Goal: Complete application form

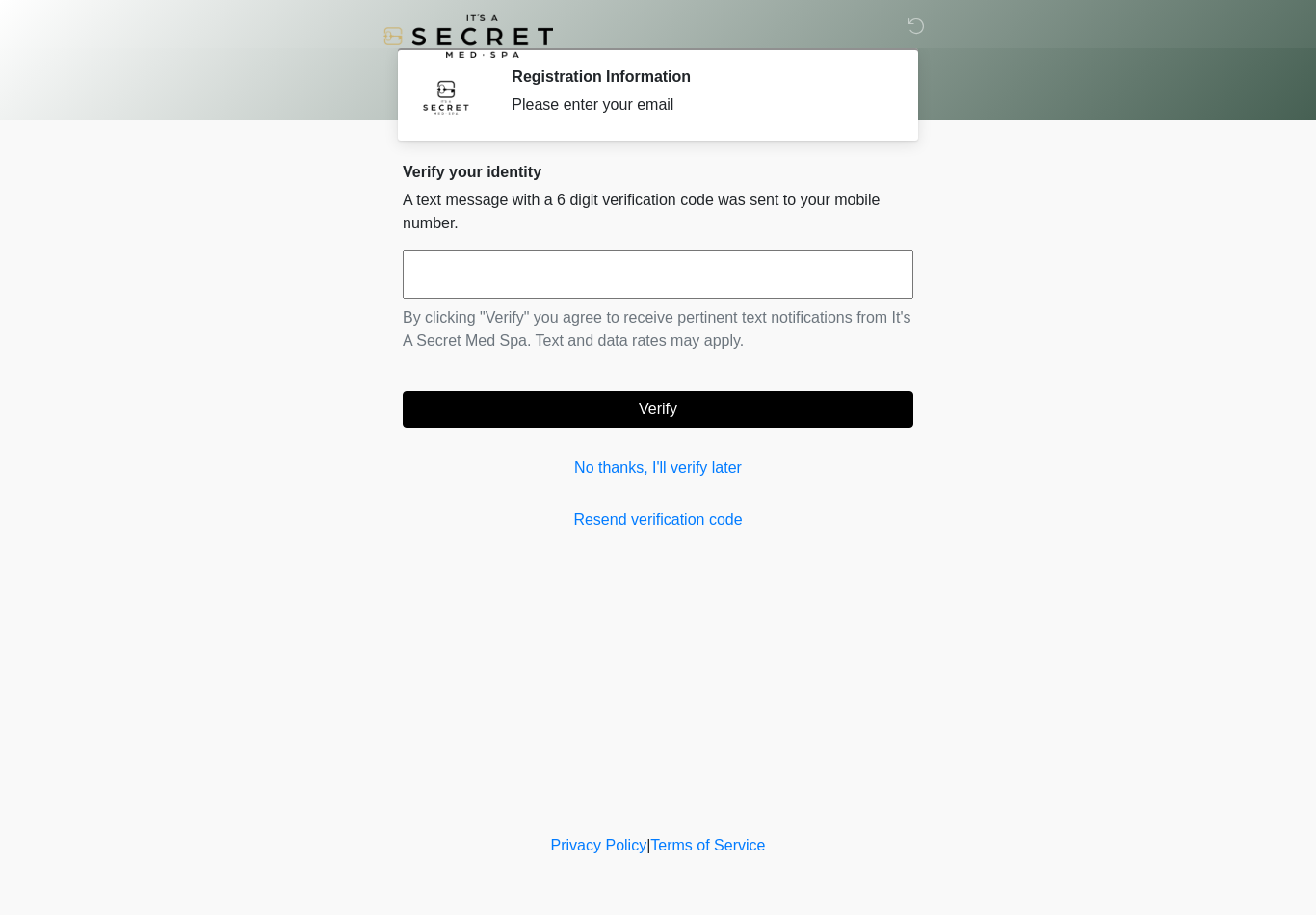
click at [825, 278] on input "text" at bounding box center [658, 275] width 511 height 49
type input "******"
click at [742, 402] on button "Verify" at bounding box center [658, 408] width 511 height 37
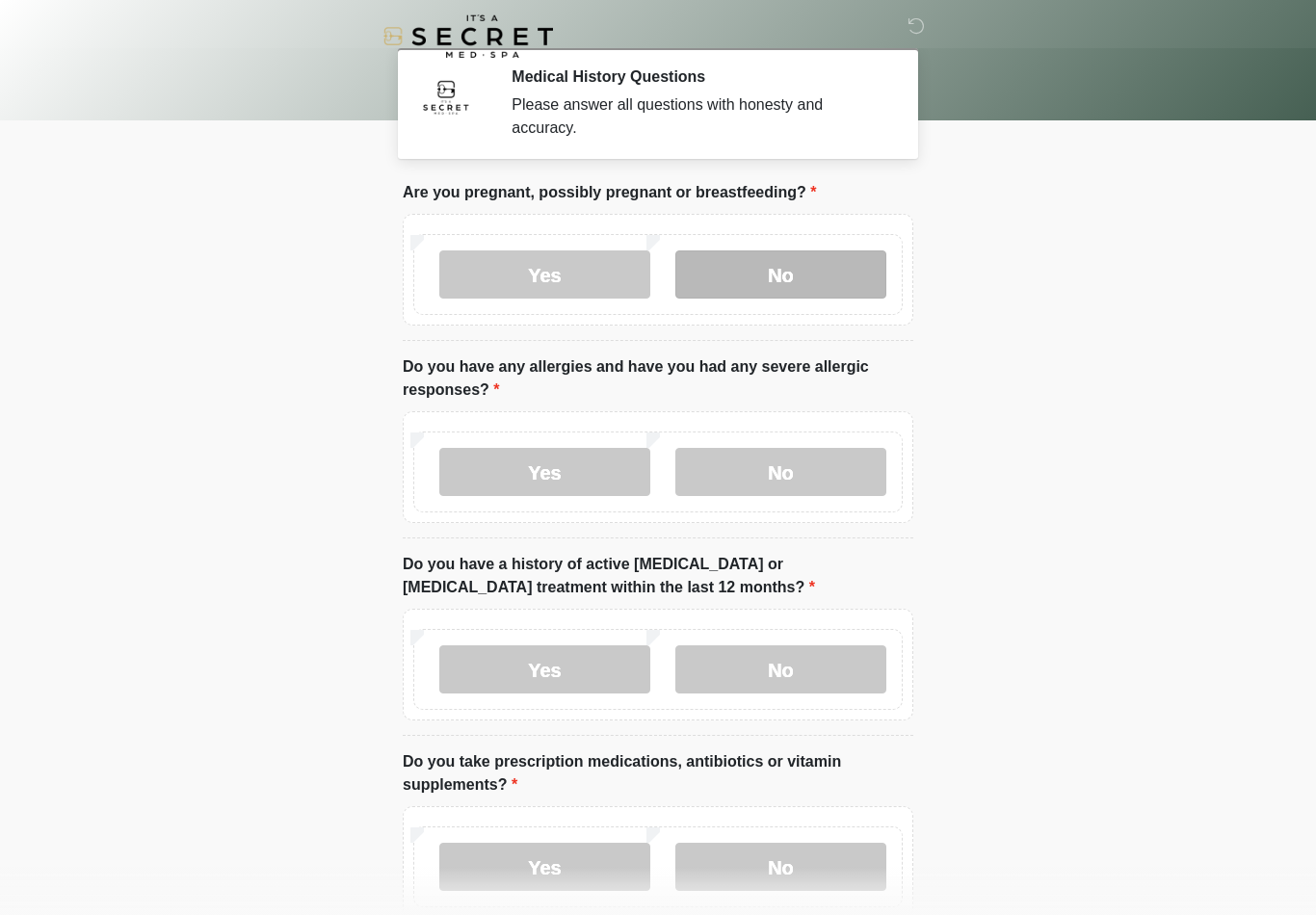
click at [804, 294] on label "No" at bounding box center [780, 275] width 211 height 49
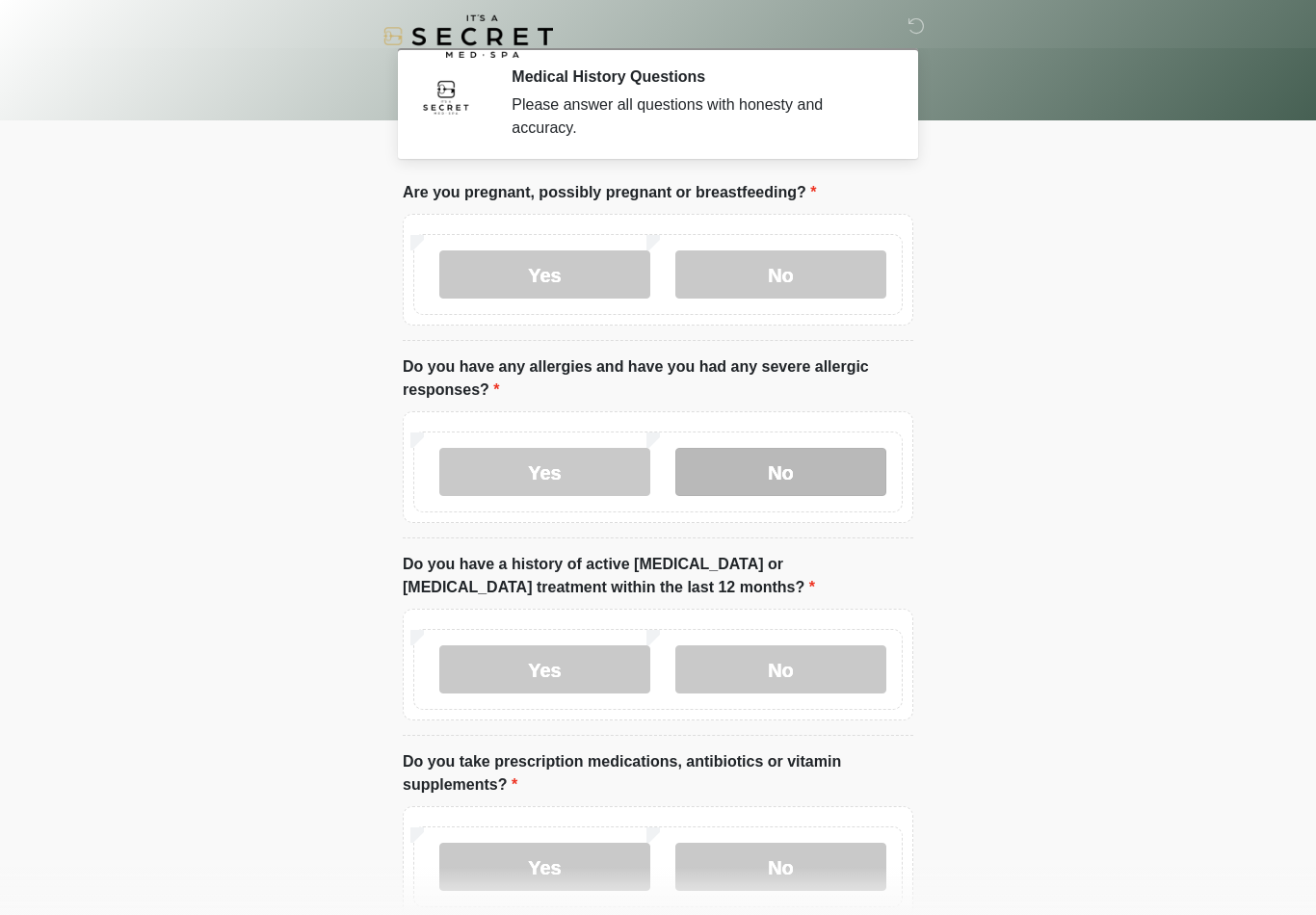
click at [798, 489] on label "No" at bounding box center [780, 472] width 211 height 49
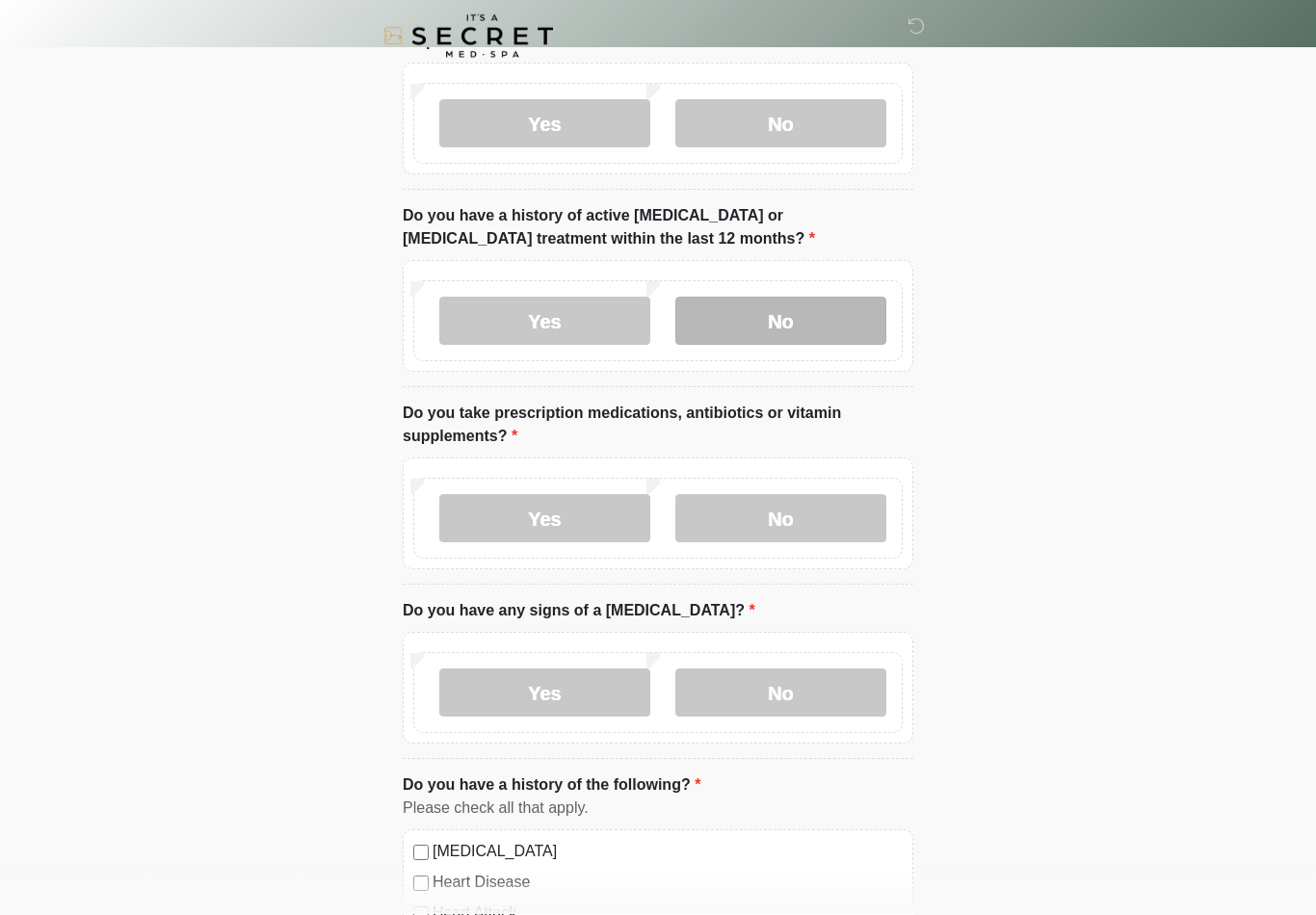
click at [808, 318] on label "No" at bounding box center [780, 321] width 211 height 49
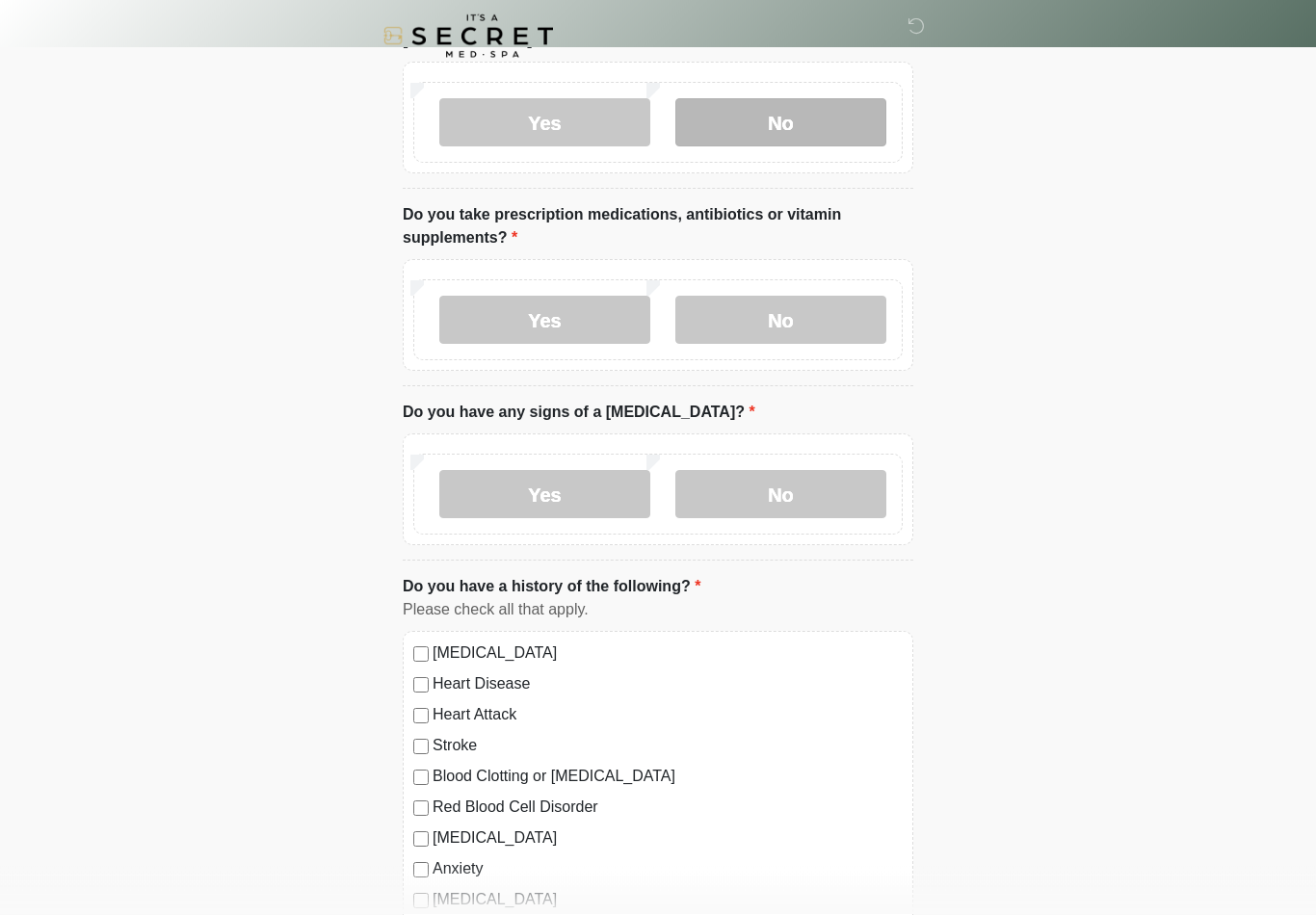
scroll to position [546, 0]
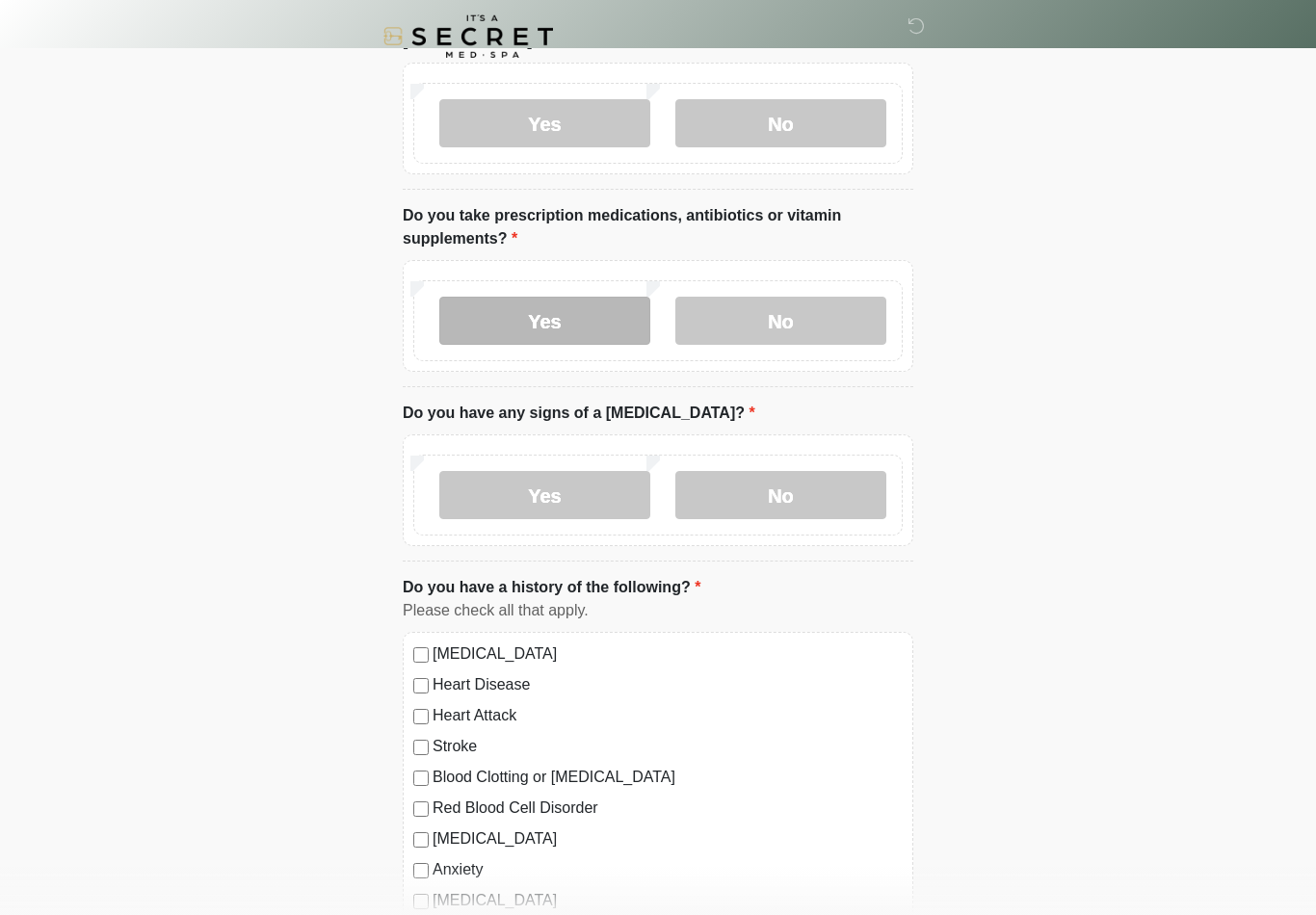
click at [575, 320] on label "Yes" at bounding box center [544, 320] width 211 height 49
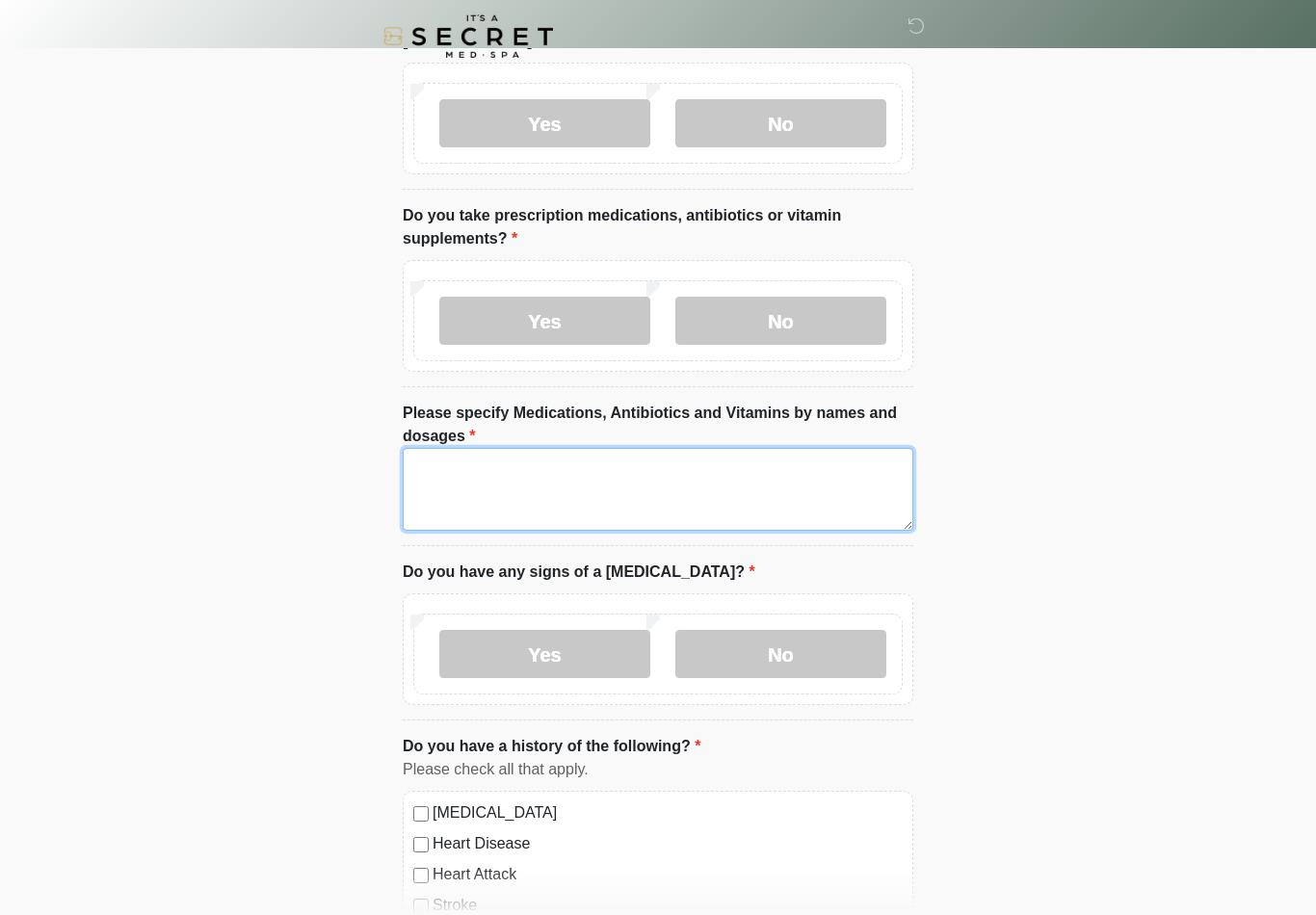
click at [574, 507] on textarea "Please specify Medications, Antibiotics and Vitamins by names and dosages" at bounding box center [658, 490] width 511 height 83
click at [499, 467] on textarea "**********" at bounding box center [658, 490] width 511 height 83
click at [681, 453] on textarea "**********" at bounding box center [658, 490] width 511 height 83
type textarea "**********"
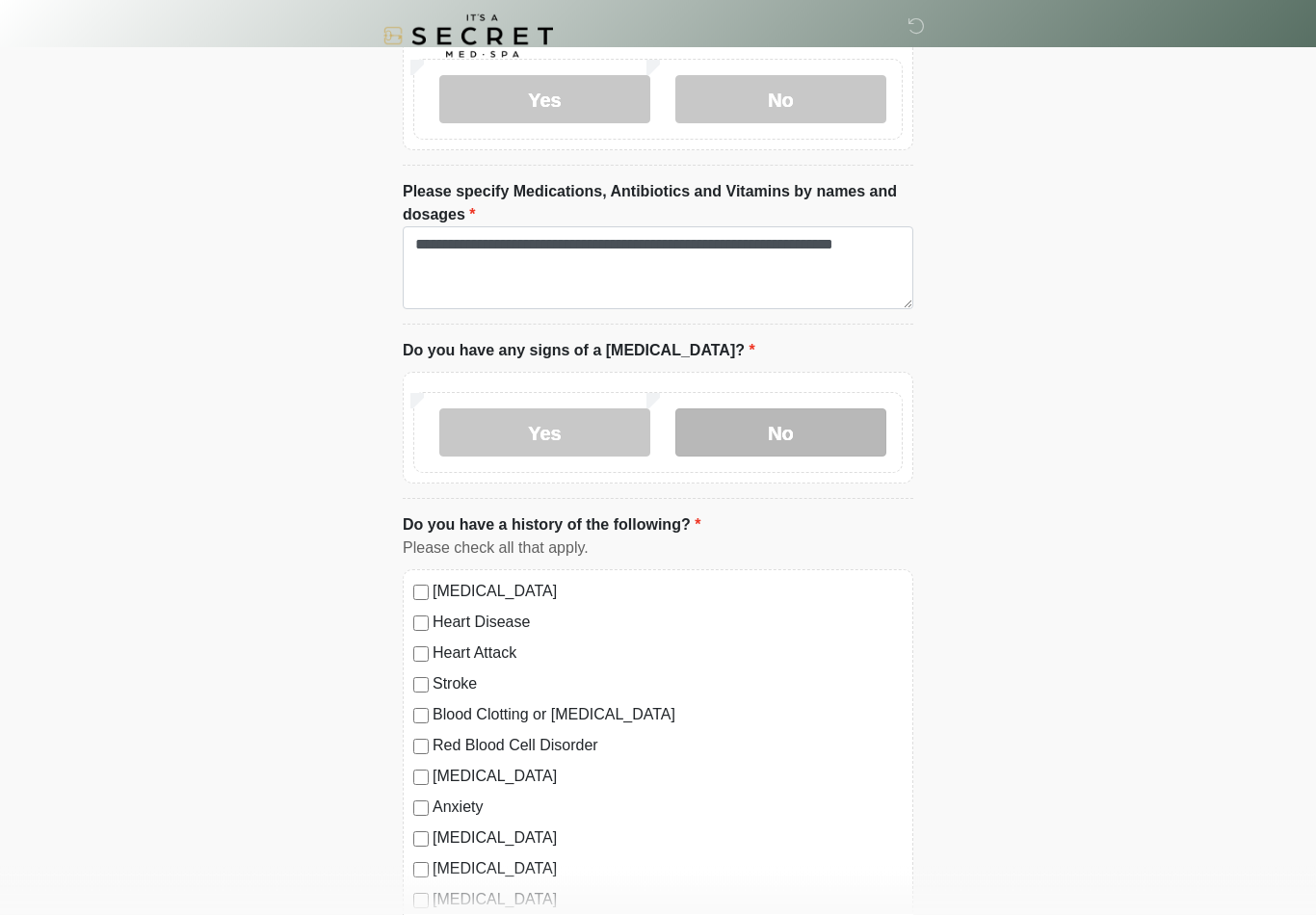
click at [794, 434] on label "No" at bounding box center [780, 433] width 211 height 49
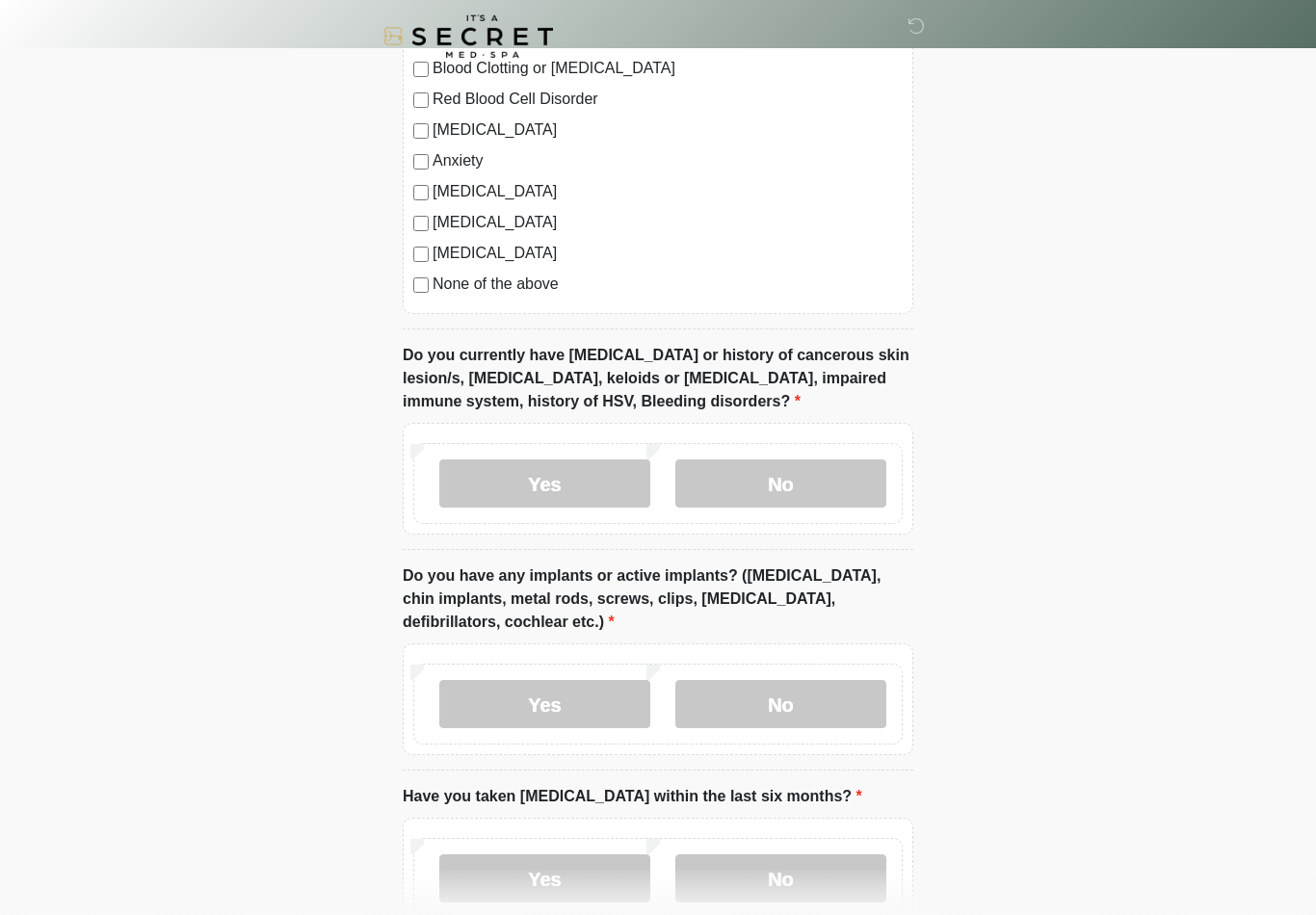
scroll to position [1466, 0]
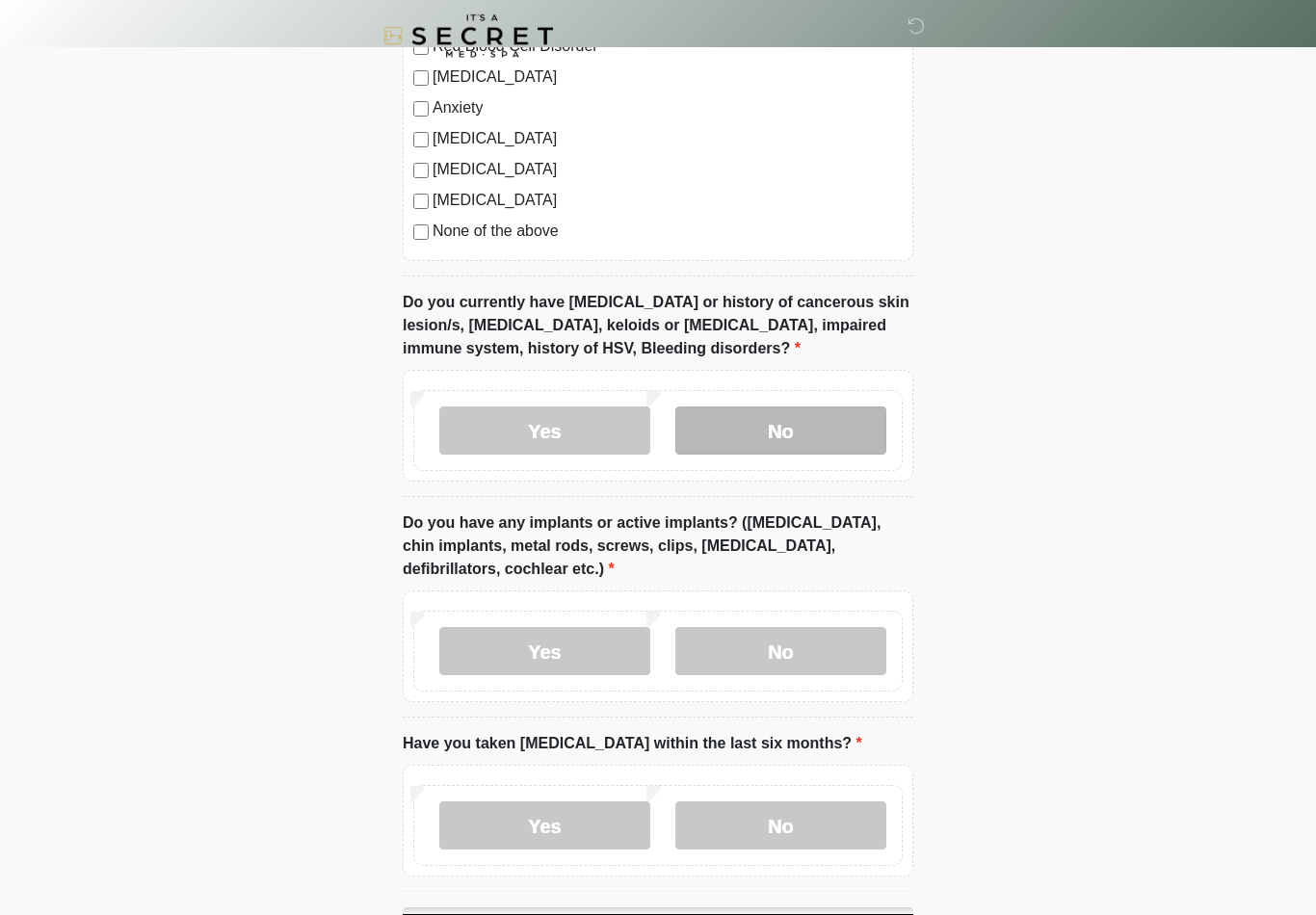
click at [807, 430] on label "No" at bounding box center [780, 431] width 211 height 49
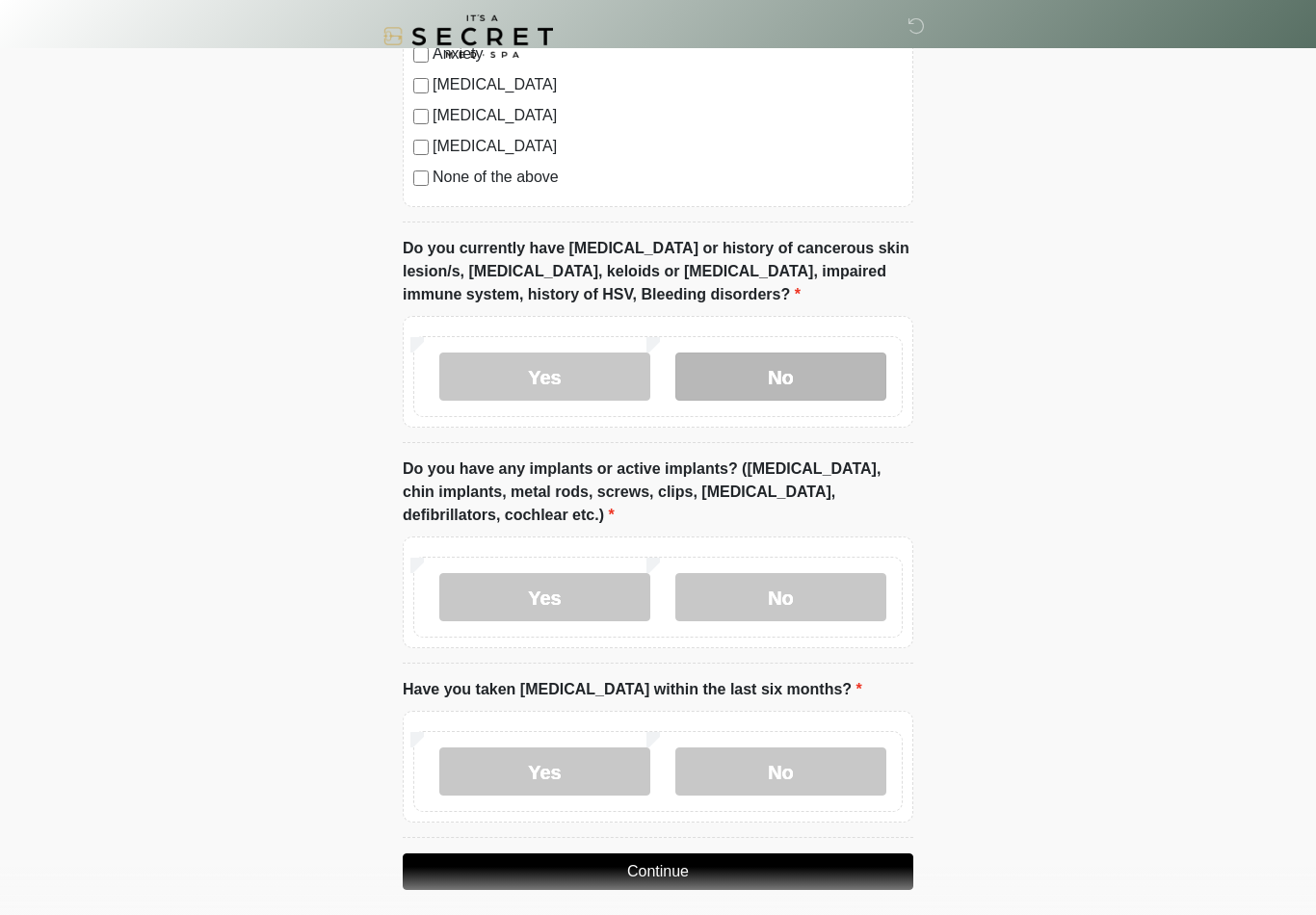
scroll to position [1565, 0]
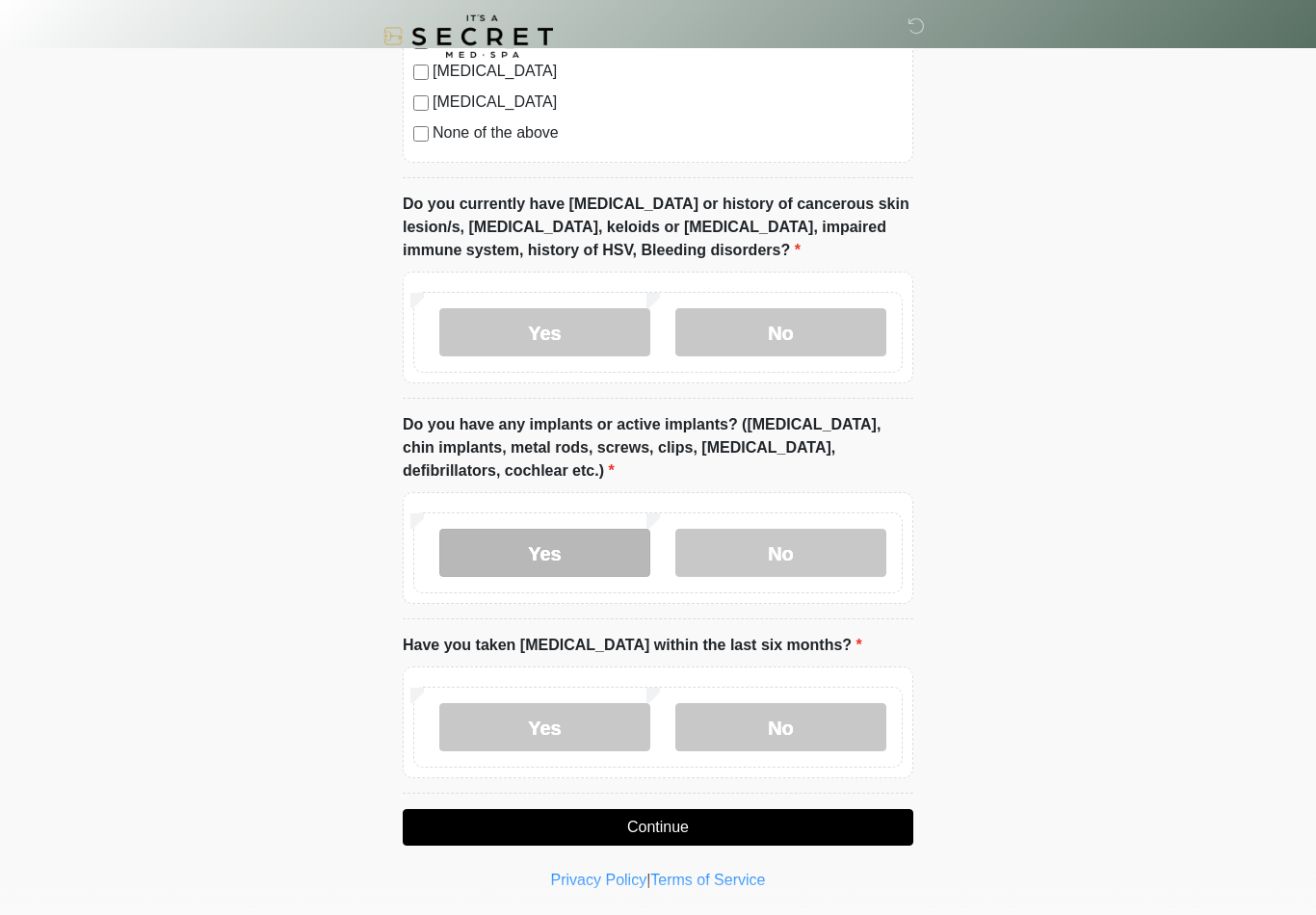
click at [545, 553] on label "Yes" at bounding box center [544, 552] width 211 height 49
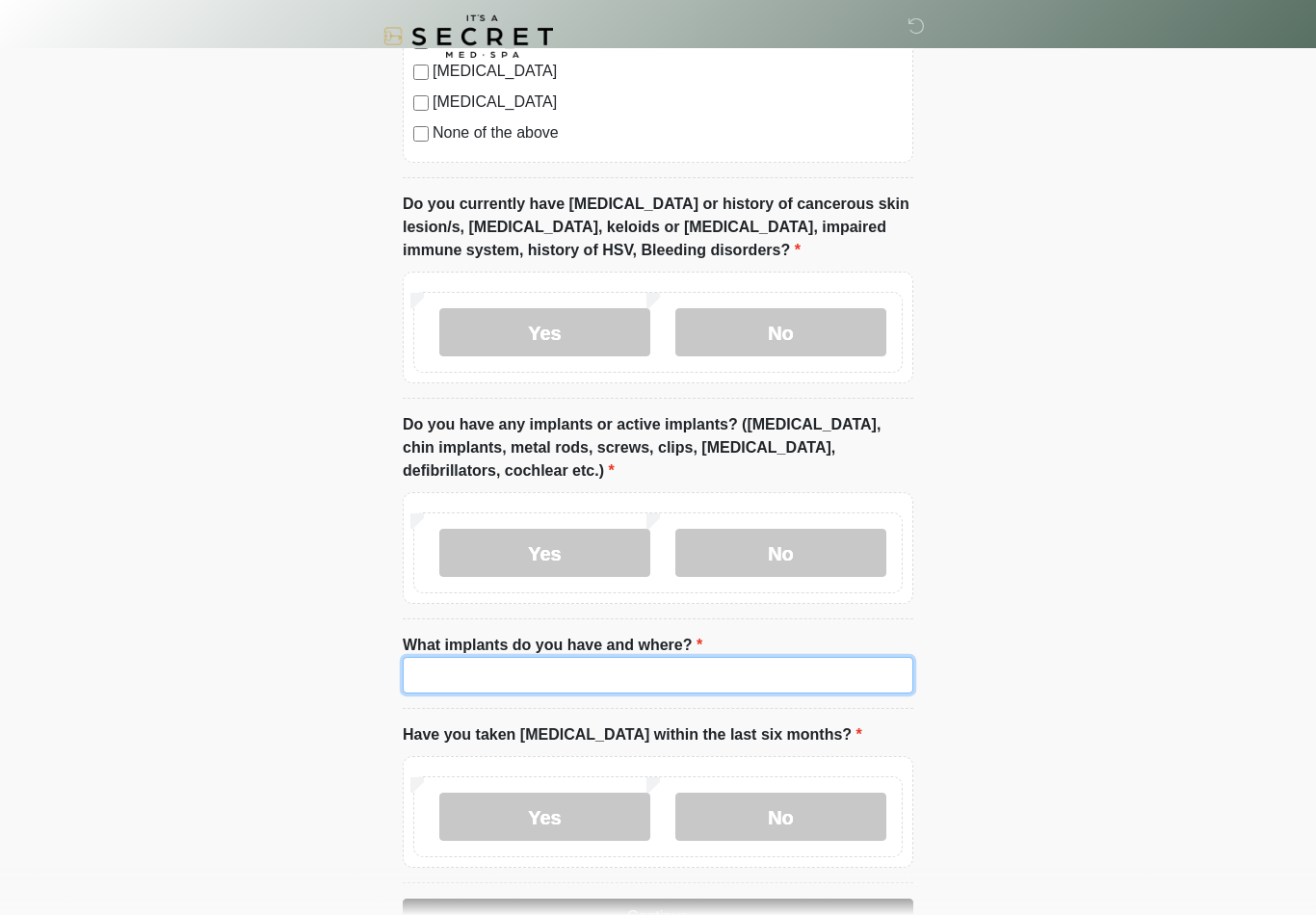
click at [767, 681] on input "What implants do you have and where?" at bounding box center [658, 675] width 511 height 37
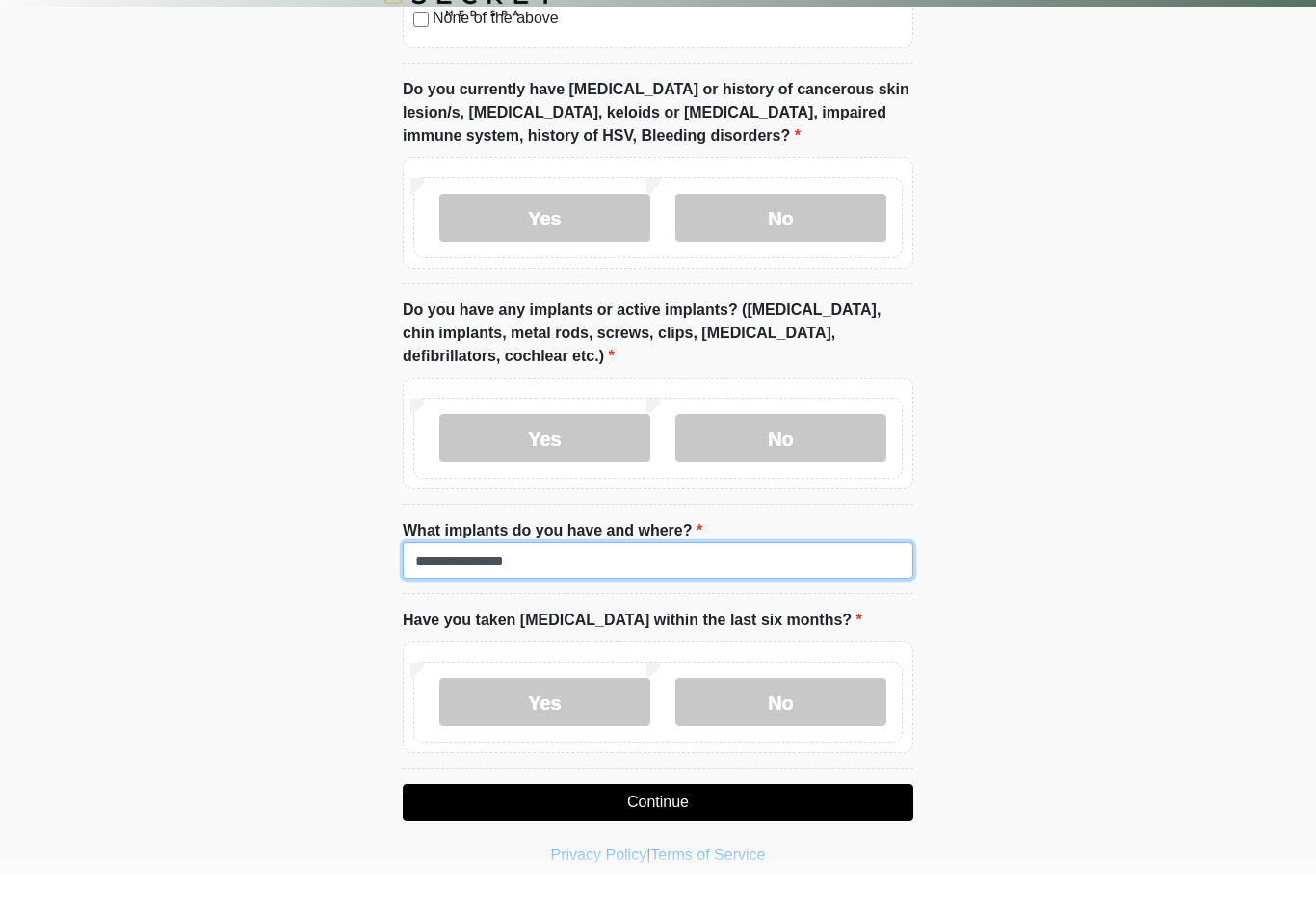
scroll to position [1684, 0]
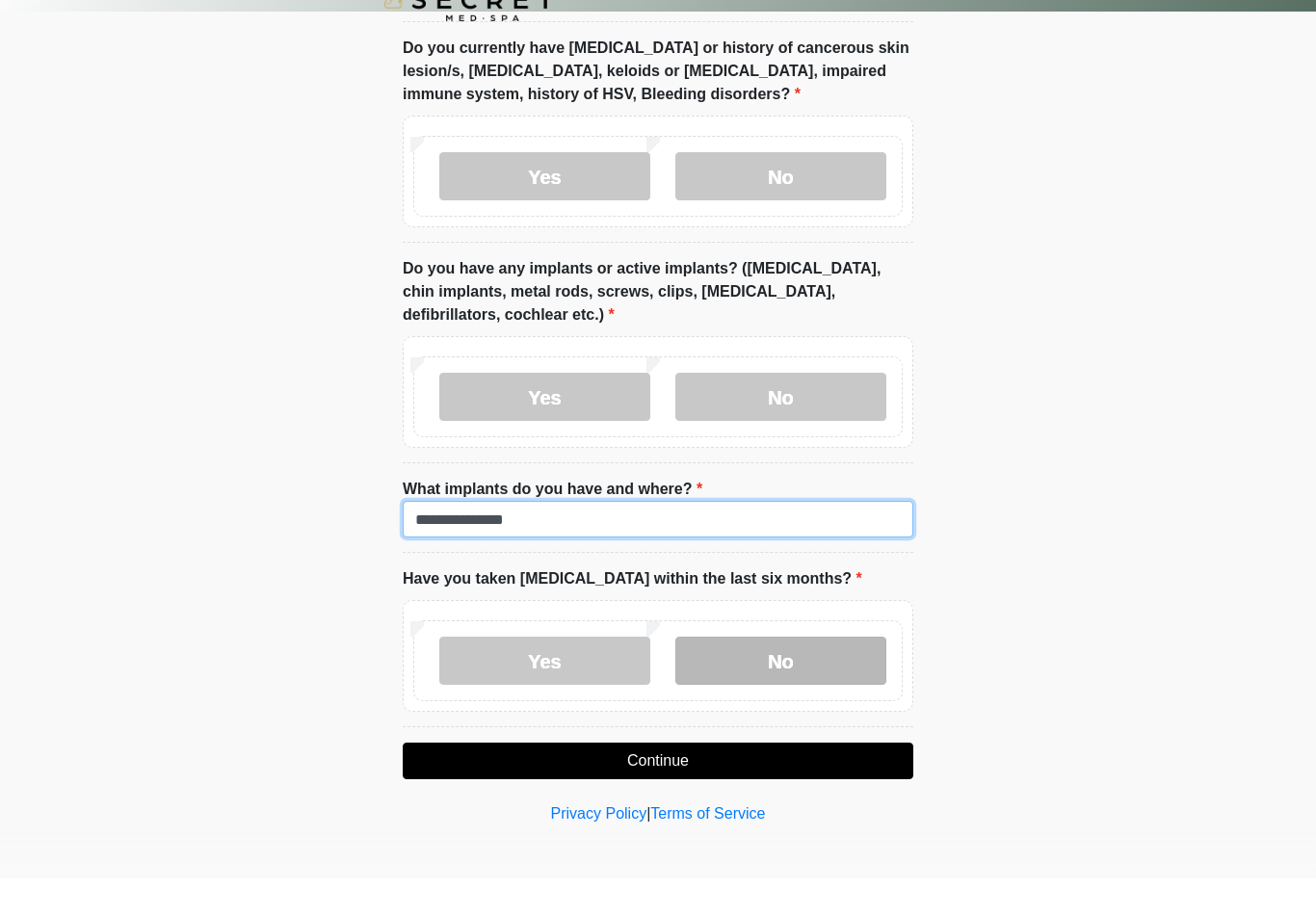
type input "**********"
click at [794, 673] on label "No" at bounding box center [780, 697] width 211 height 49
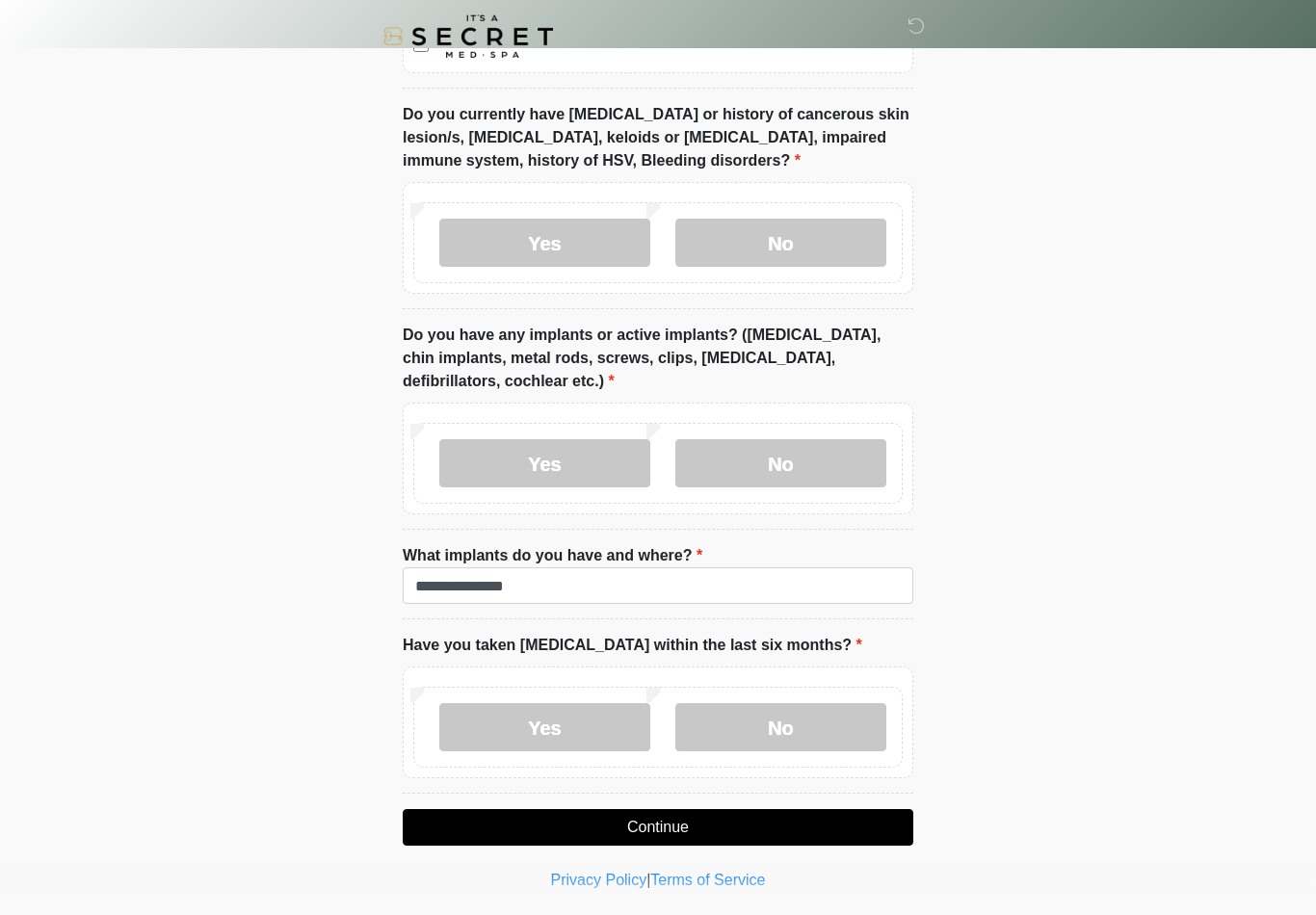
click at [839, 837] on button "Continue" at bounding box center [658, 827] width 511 height 37
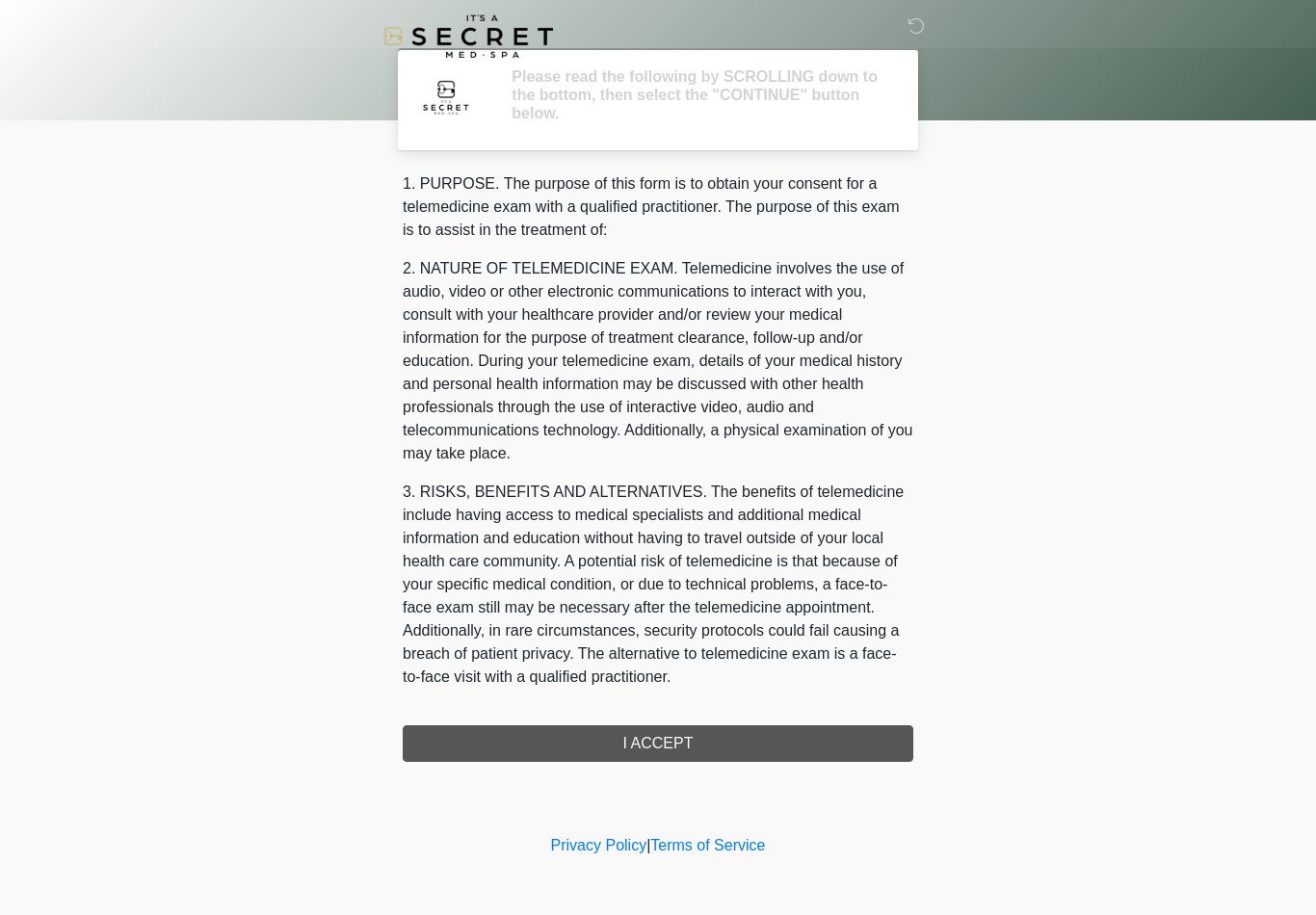
scroll to position [0, 0]
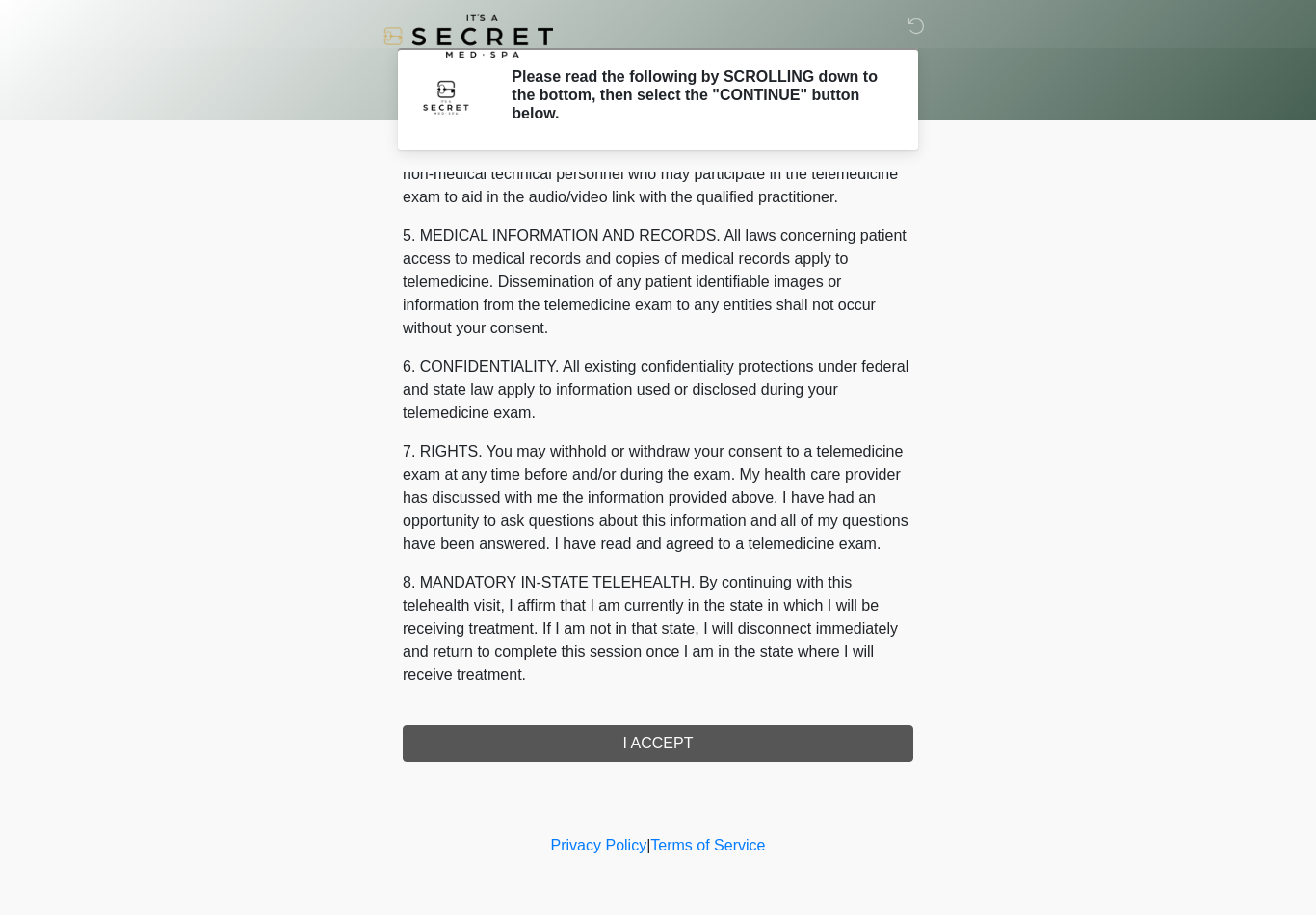
click at [723, 762] on div "‎ ‎ Please read the following by SCROLLING down to the bottom, then select the …" at bounding box center [658, 414] width 578 height 792
click at [723, 761] on div "‎ ‎ Please read the following by SCROLLING down to the bottom, then select the …" at bounding box center [658, 414] width 578 height 792
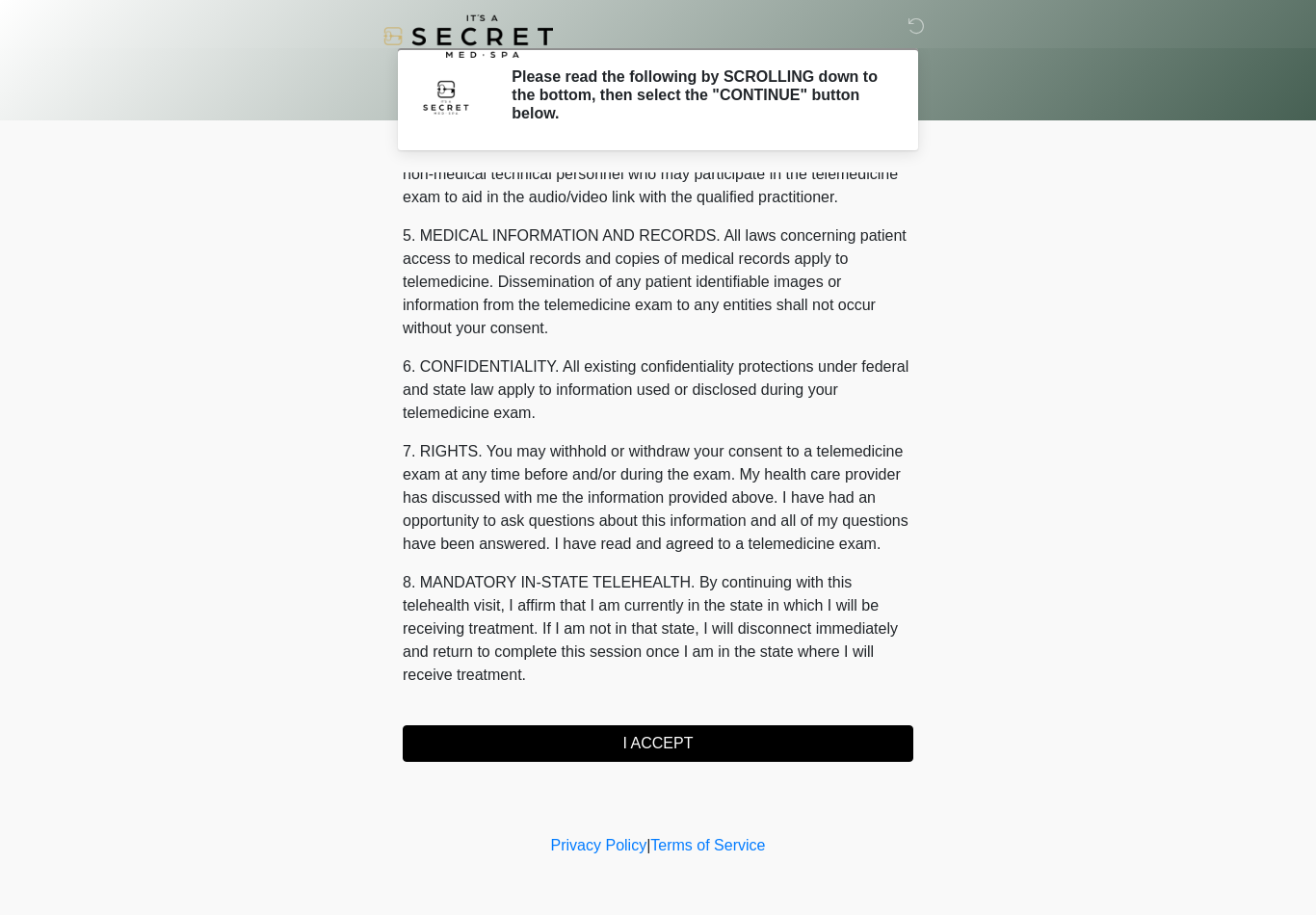
click at [696, 743] on button "I ACCEPT" at bounding box center [658, 743] width 511 height 37
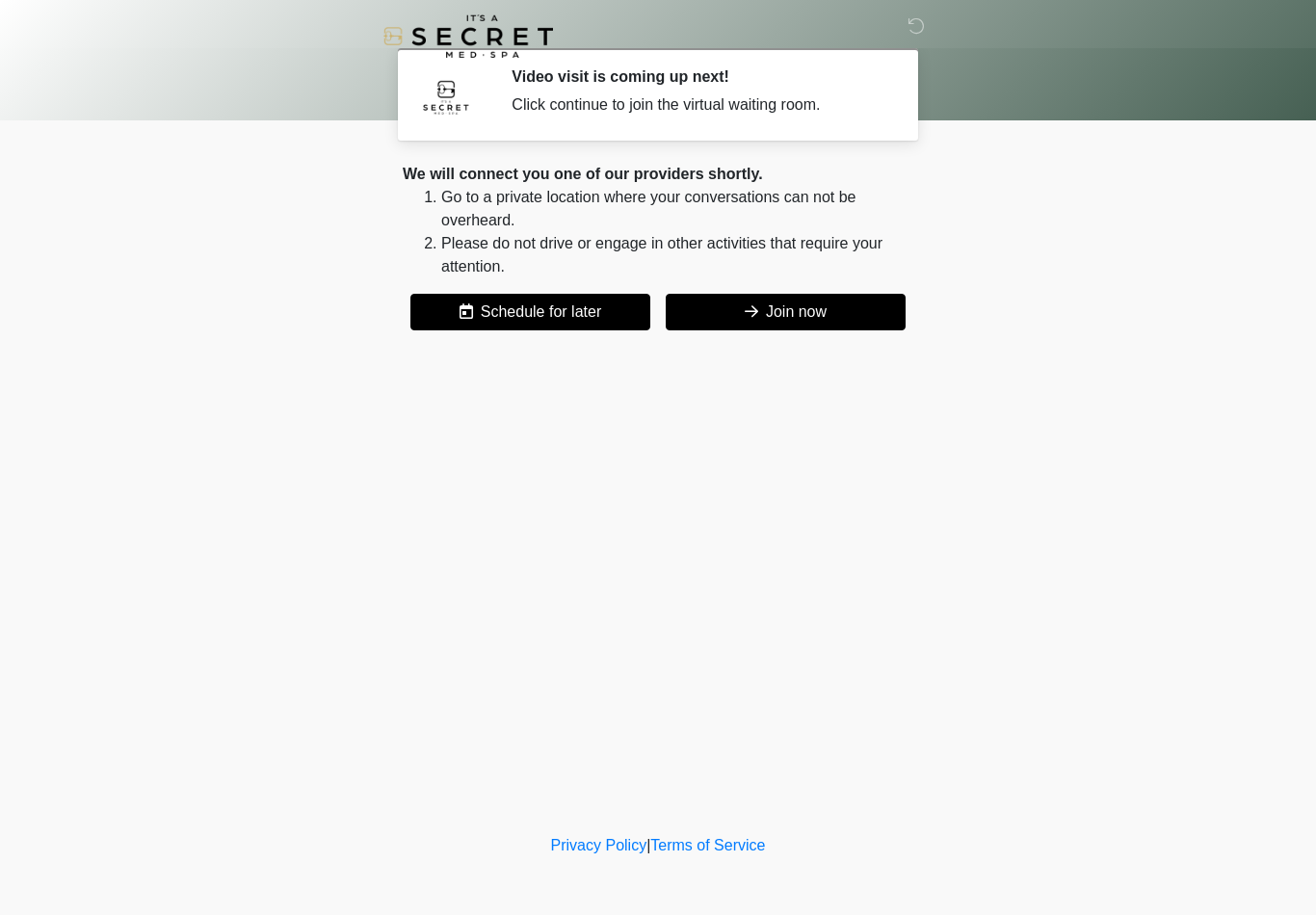
click at [858, 312] on button "Join now" at bounding box center [785, 311] width 240 height 37
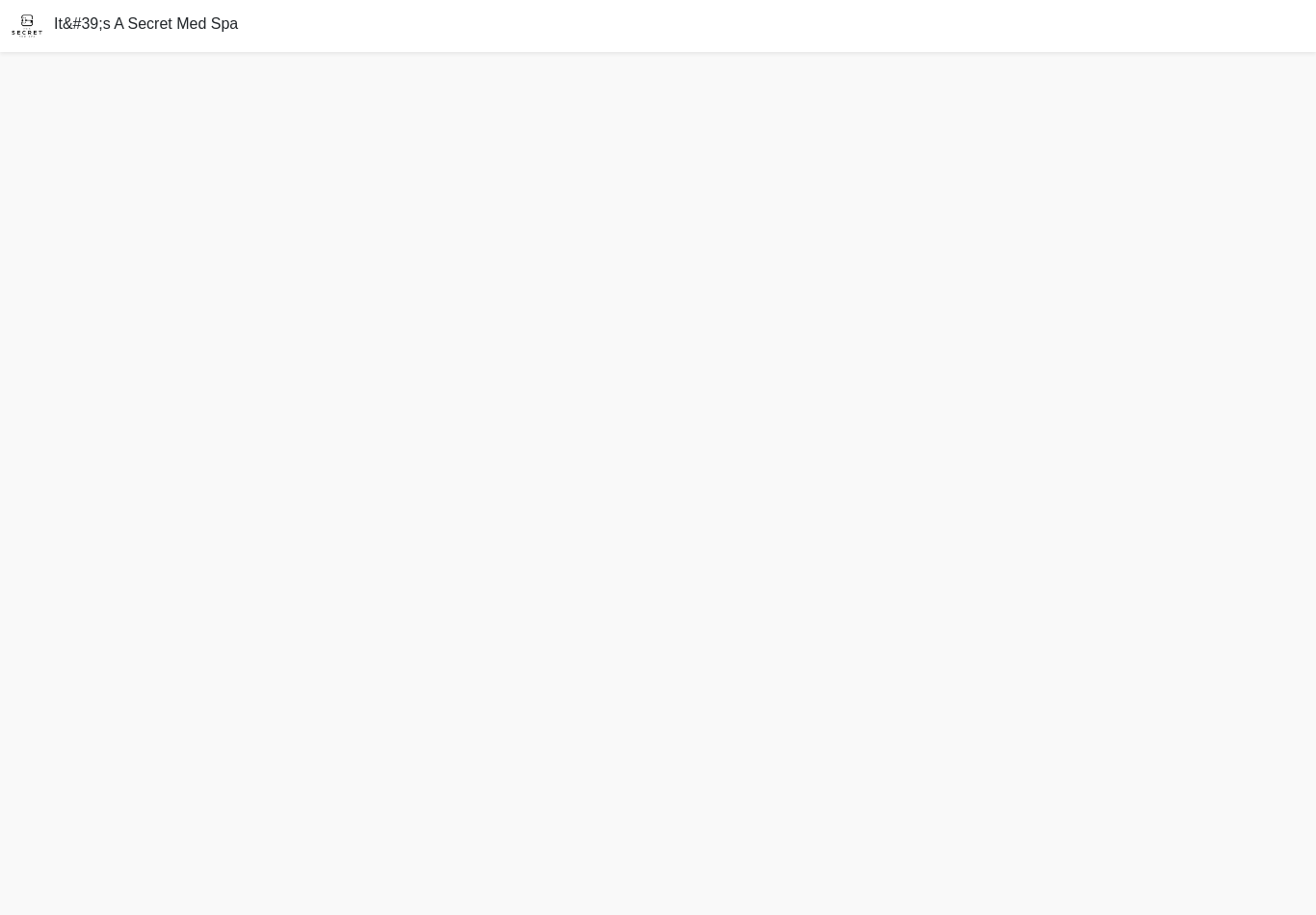
scroll to position [1, 0]
